Goal: Information Seeking & Learning: Compare options

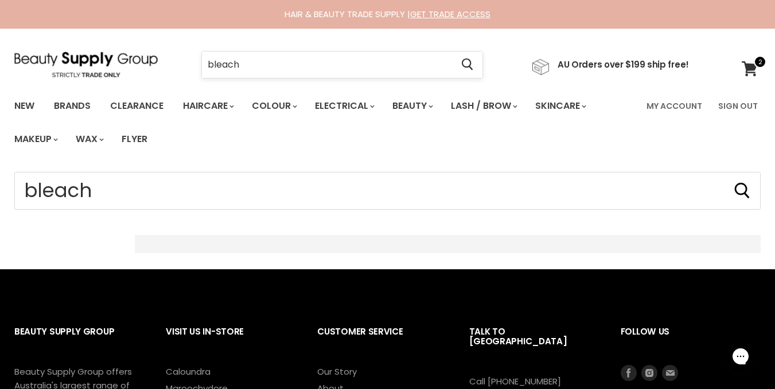
click at [305, 56] on input "bleach" at bounding box center [327, 65] width 250 height 26
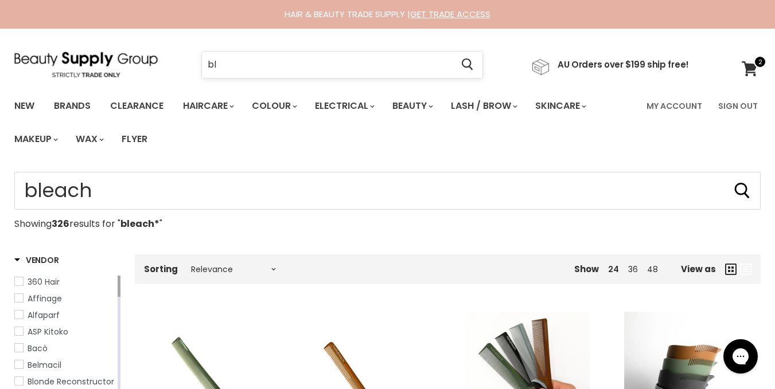
type input "b"
type input "bleach*"
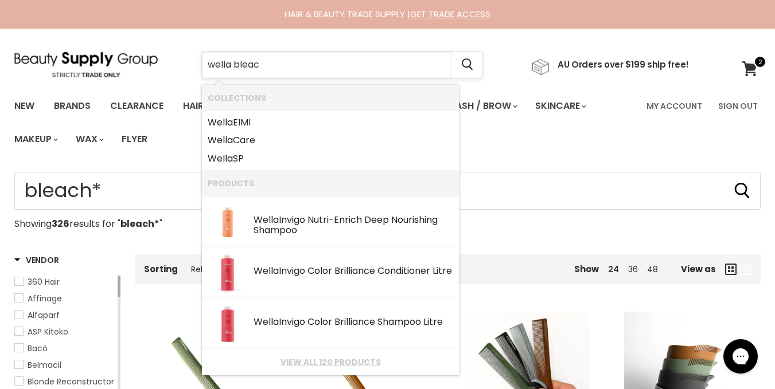
type input "wella bleach"
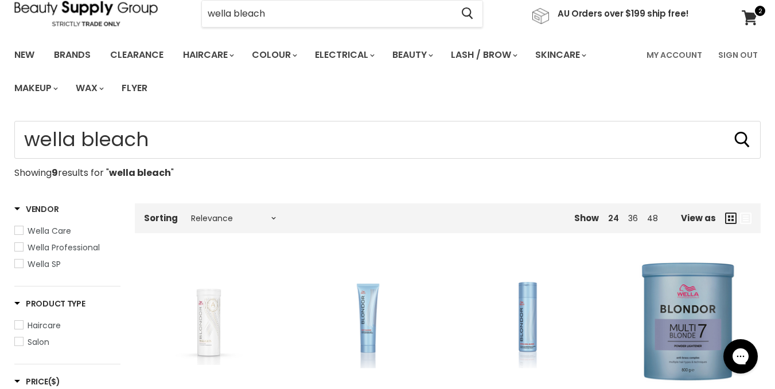
scroll to position [23, 0]
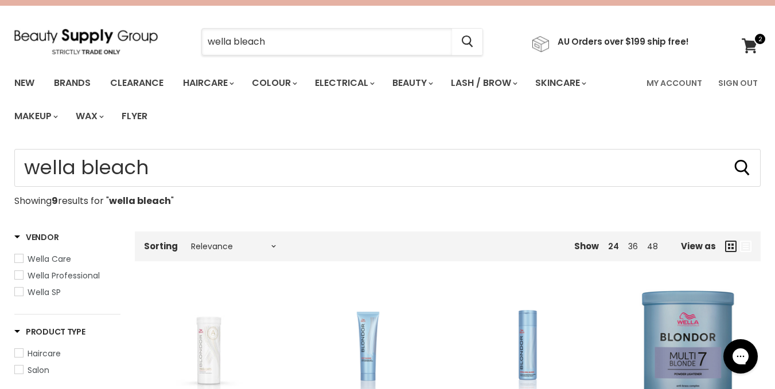
drag, startPoint x: 233, startPoint y: 41, endPoint x: 178, endPoint y: 30, distance: 55.5
drag, startPoint x: 178, startPoint y: 30, endPoint x: 380, endPoint y: 45, distance: 201.9
click at [380, 45] on input "wella bleach" at bounding box center [327, 42] width 250 height 26
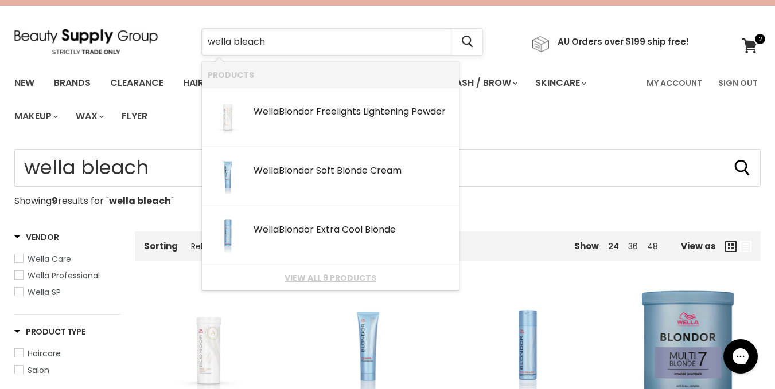
drag, startPoint x: 231, startPoint y: 44, endPoint x: 206, endPoint y: 42, distance: 24.8
click at [206, 42] on input "wella bleach" at bounding box center [327, 42] width 250 height 26
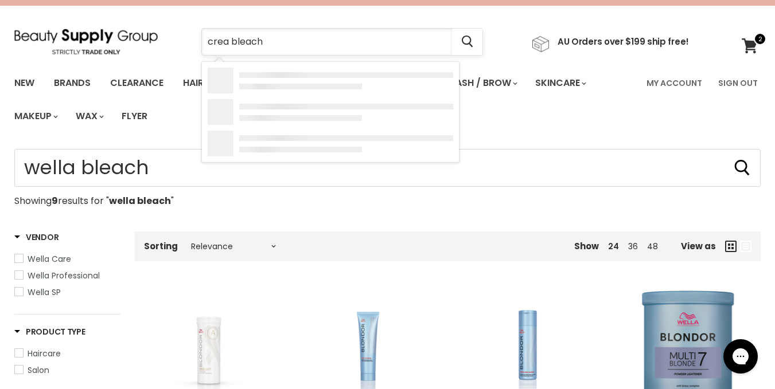
type input "cream bleach"
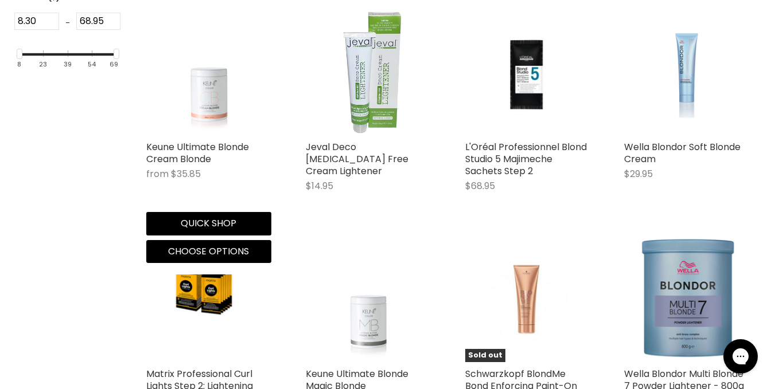
scroll to position [551, 0]
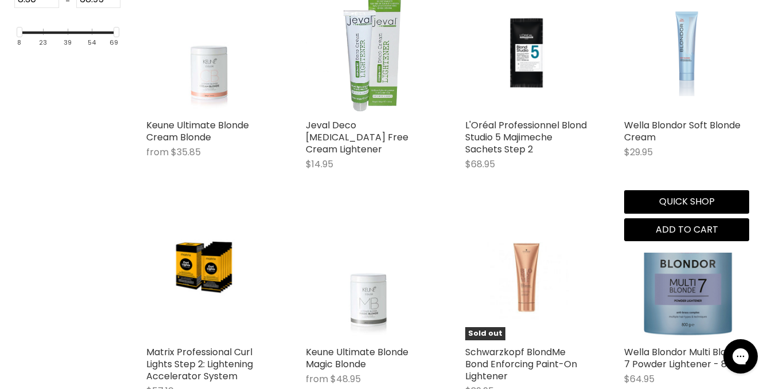
drag, startPoint x: 684, startPoint y: 55, endPoint x: 686, endPoint y: 23, distance: 32.2
click at [686, 23] on img "Main content" at bounding box center [686, 51] width 83 height 125
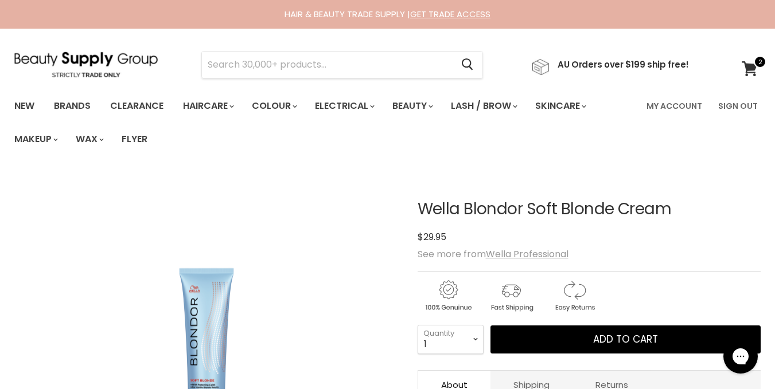
click at [610, 178] on div "Wella Blondor Soft Blonde Cream No reviews $29.95 See more from Wella Professio…" at bounding box center [589, 378] width 343 height 412
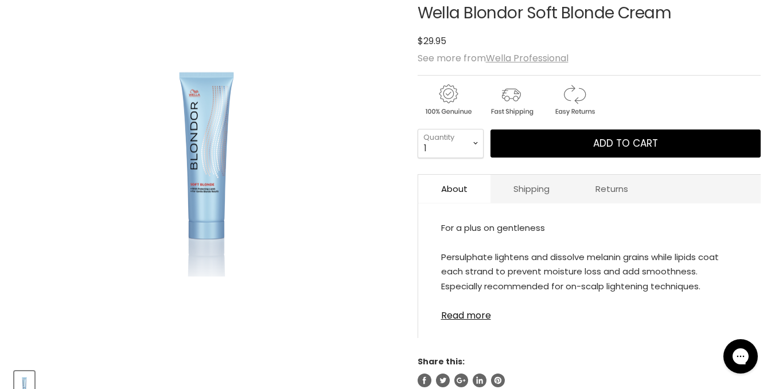
scroll to position [218, 0]
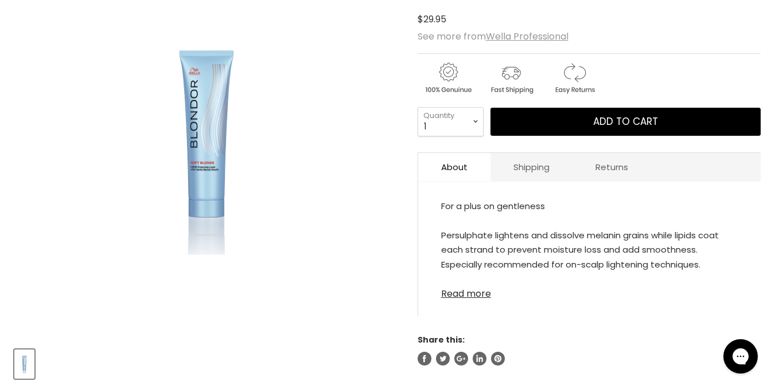
click at [457, 295] on link "Read more" at bounding box center [589, 290] width 297 height 17
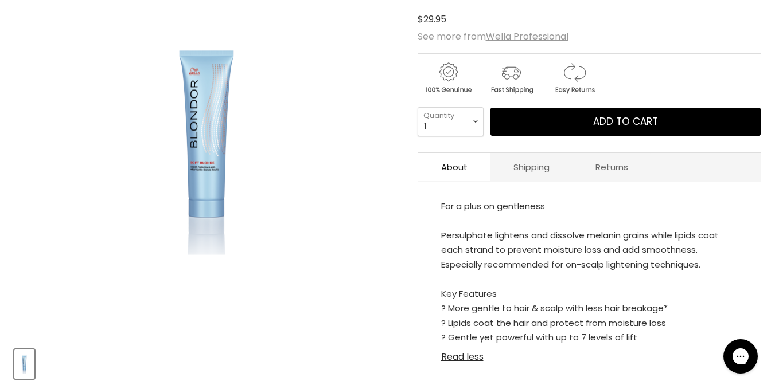
click at [448, 354] on link "Read less" at bounding box center [589, 353] width 297 height 17
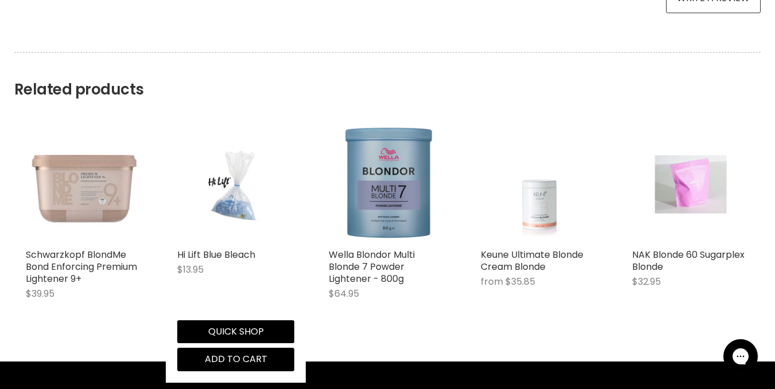
scroll to position [723, 0]
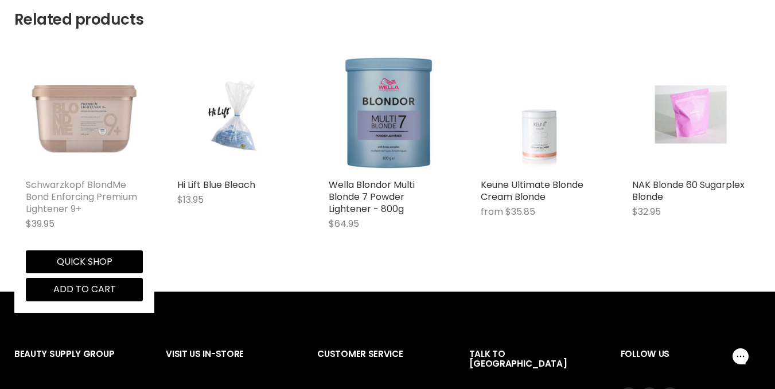
click at [84, 202] on link "Schwarzkopf BlondMe Bond Enforcing Premium Lightener 9+" at bounding box center [81, 196] width 111 height 37
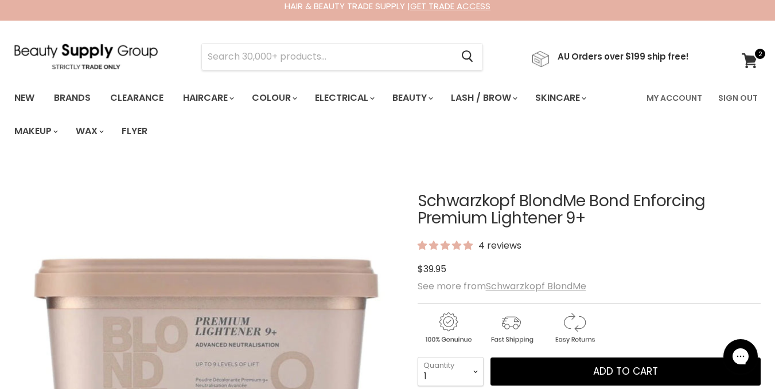
scroll to position [5, 0]
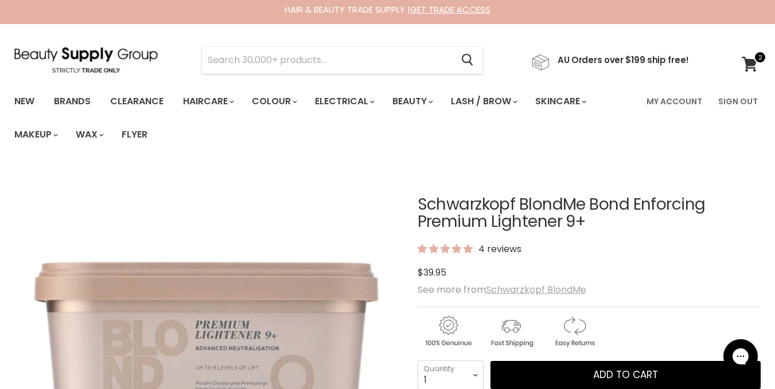
click at [525, 290] on u "Schwarzkopf BlondMe" at bounding box center [536, 289] width 100 height 13
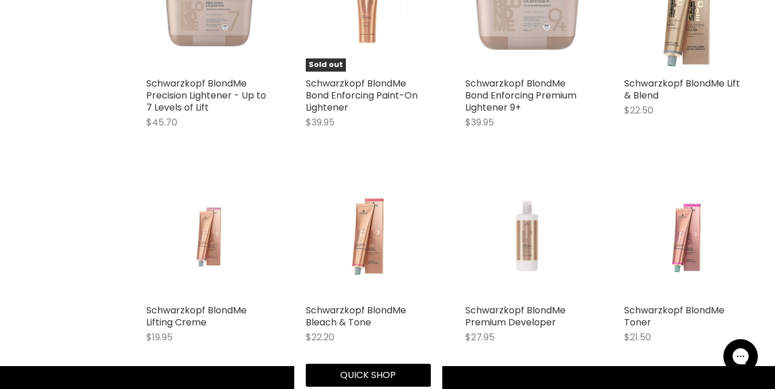
scroll to position [1293, 0]
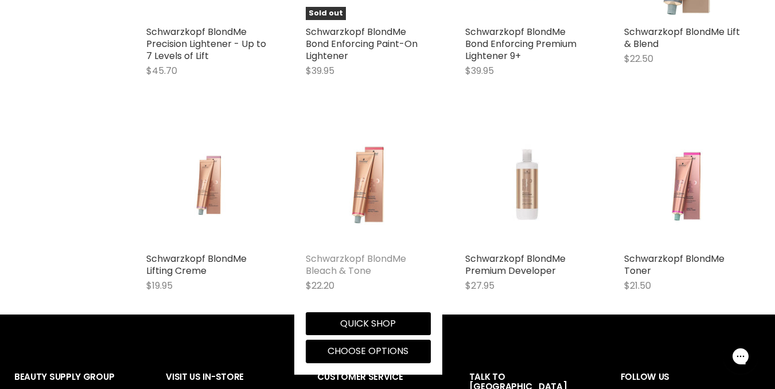
click at [361, 264] on link "Schwarzkopf BlondMe Bleach & Tone" at bounding box center [356, 264] width 100 height 25
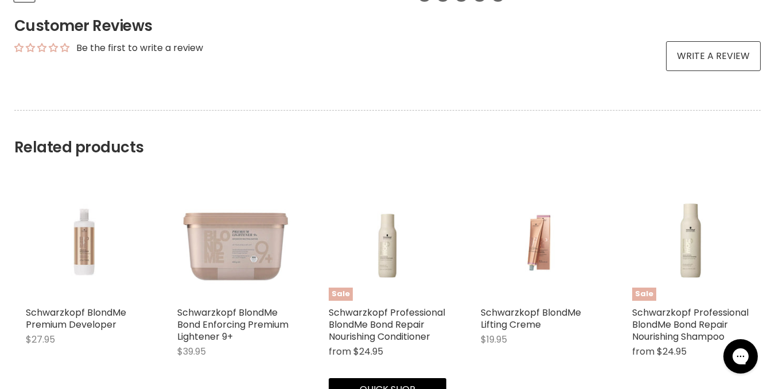
scroll to position [597, 0]
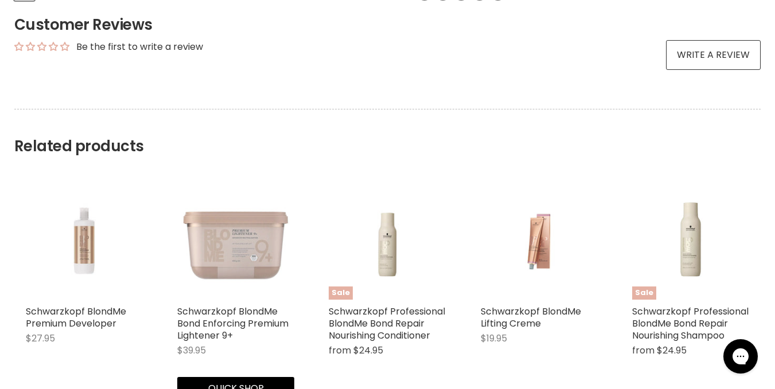
click at [232, 238] on img "Main content" at bounding box center [235, 241] width 117 height 117
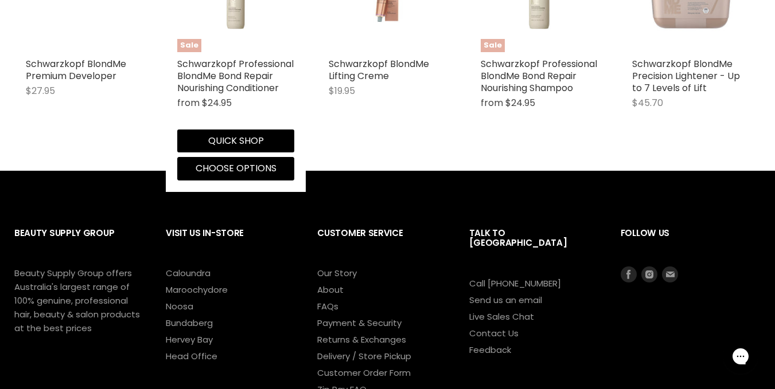
scroll to position [1445, 0]
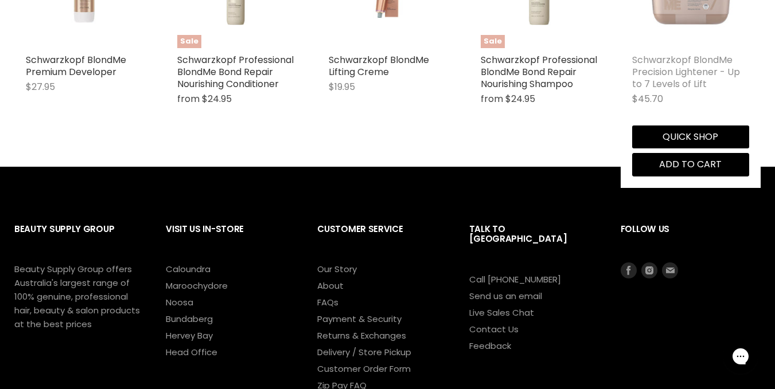
click at [649, 57] on link "Schwarzkopf BlondMe Precision Lightener - Up to 7 Levels of Lift" at bounding box center [686, 71] width 108 height 37
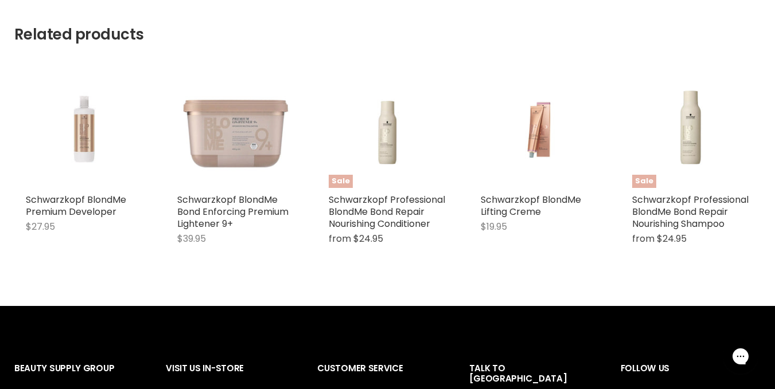
scroll to position [735, 0]
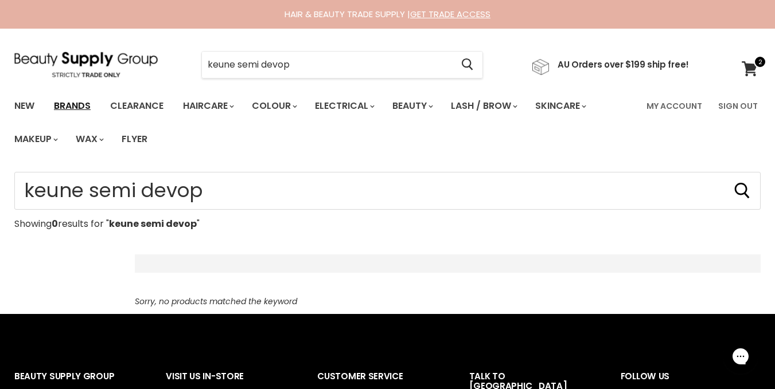
click at [74, 102] on link "Brands" at bounding box center [72, 106] width 54 height 24
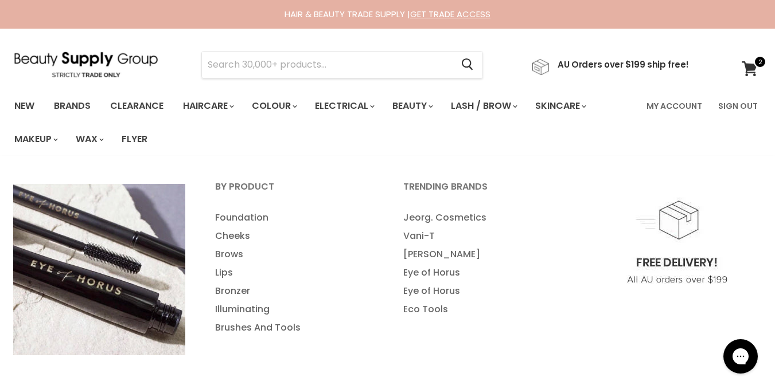
click at [206, 159] on div "By Product Foundation Cheeks Brows" at bounding box center [387, 275] width 775 height 239
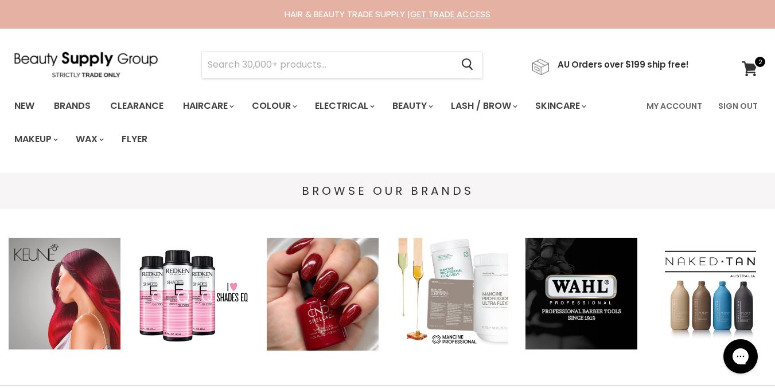
click at [92, 302] on img "Main content" at bounding box center [65, 294] width 112 height 112
